Goal: Find contact information: Find contact information

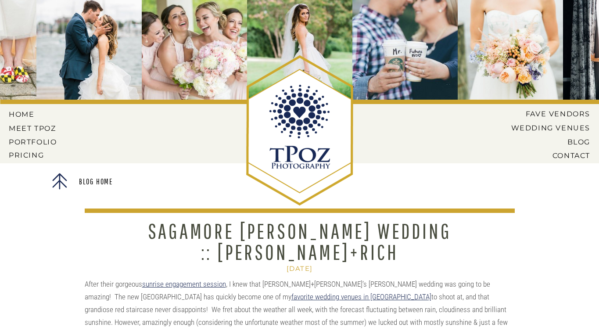
scroll to position [7, 0]
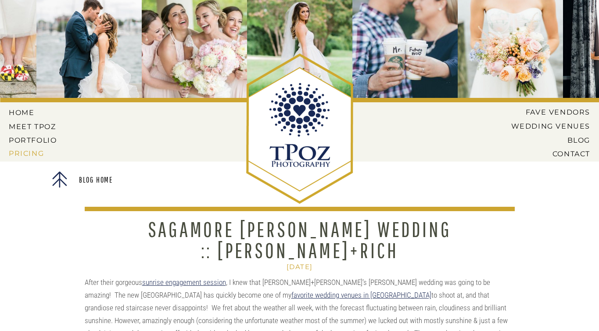
click at [18, 153] on nav "Pricing" at bounding box center [34, 153] width 50 height 8
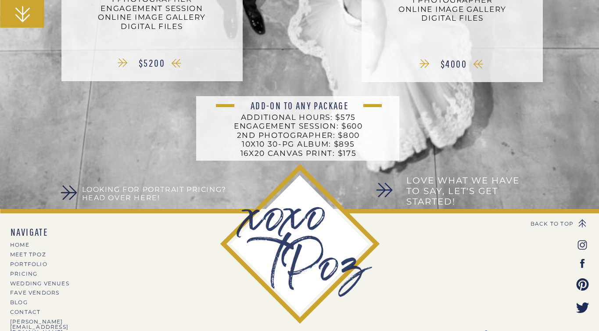
scroll to position [413, 0]
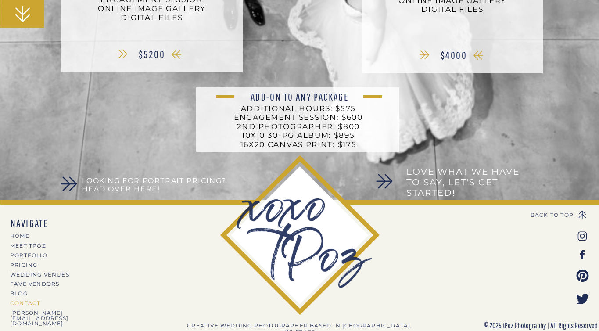
click at [37, 302] on nav "CONTACT" at bounding box center [58, 303] width 97 height 5
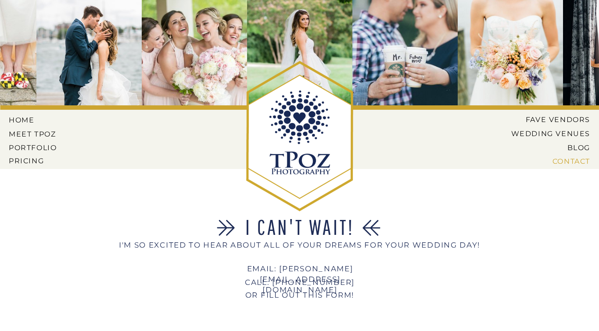
click at [566, 160] on nav "CONTACT" at bounding box center [555, 161] width 69 height 8
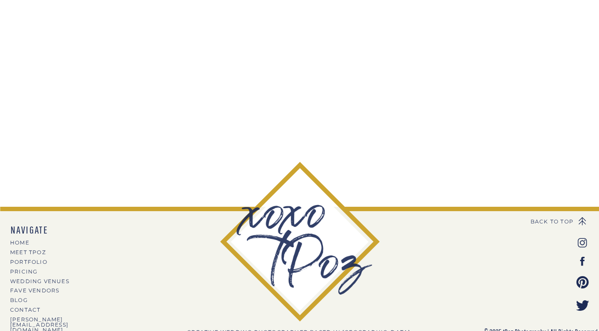
scroll to position [464, 0]
